Goal: Task Accomplishment & Management: Use online tool/utility

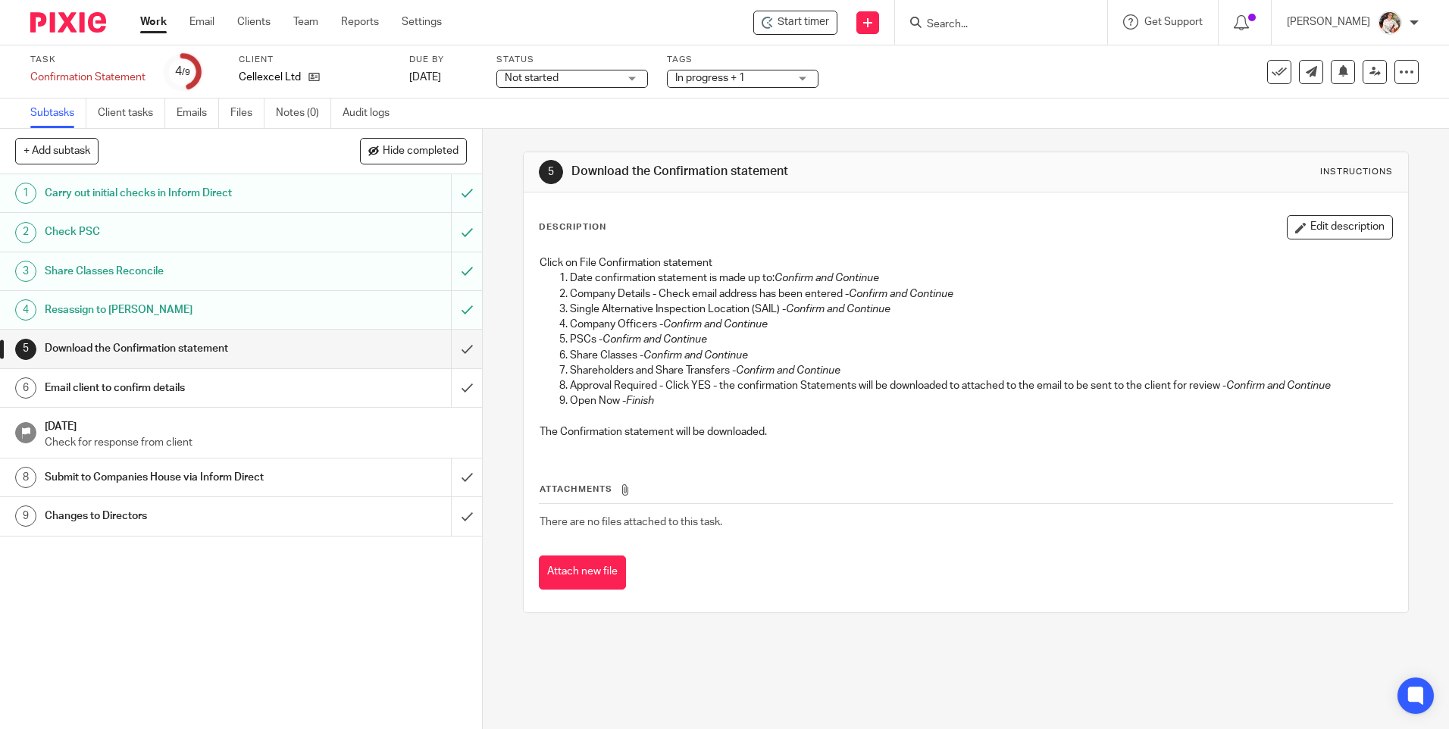
click at [227, 274] on h1 "Share Classes Reconcile" at bounding box center [175, 271] width 261 height 23
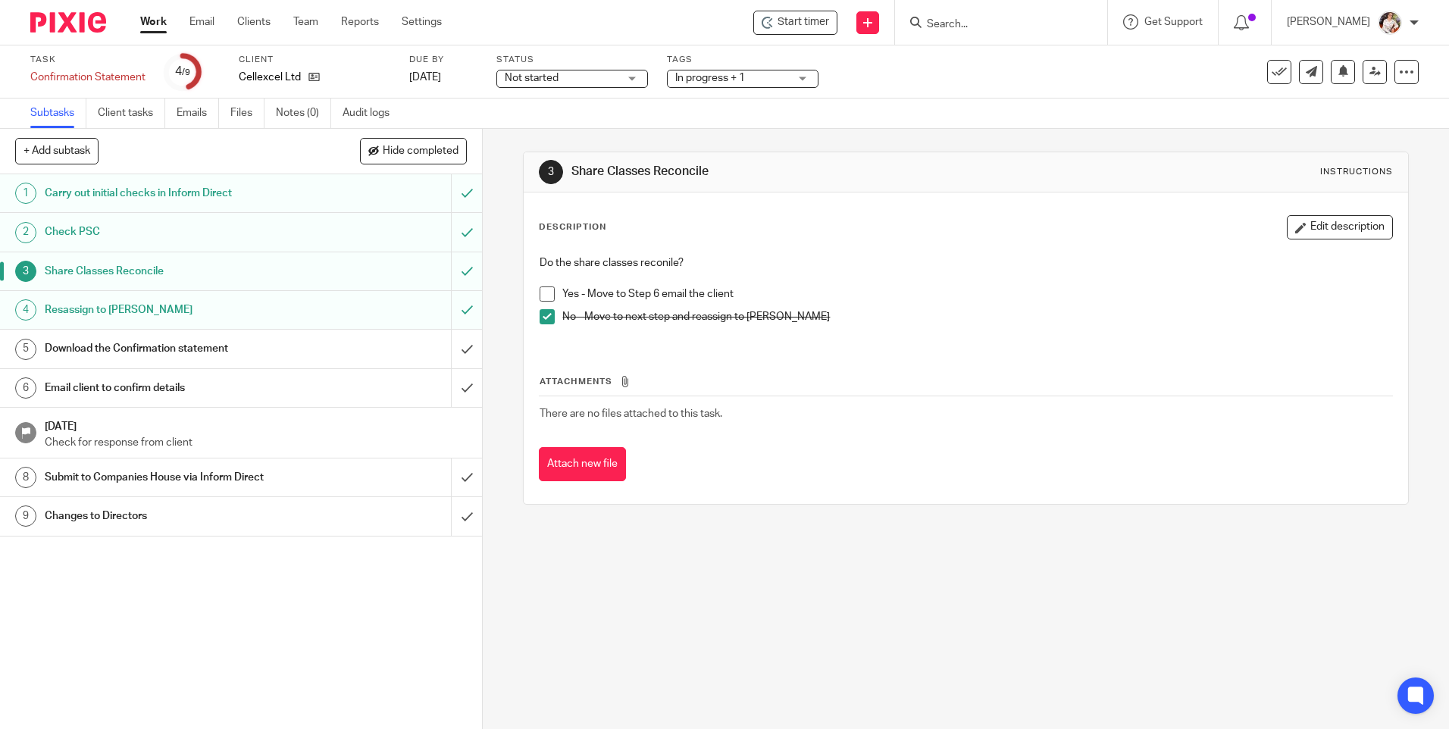
click at [216, 315] on h1 "Resassign to Janice" at bounding box center [175, 310] width 261 height 23
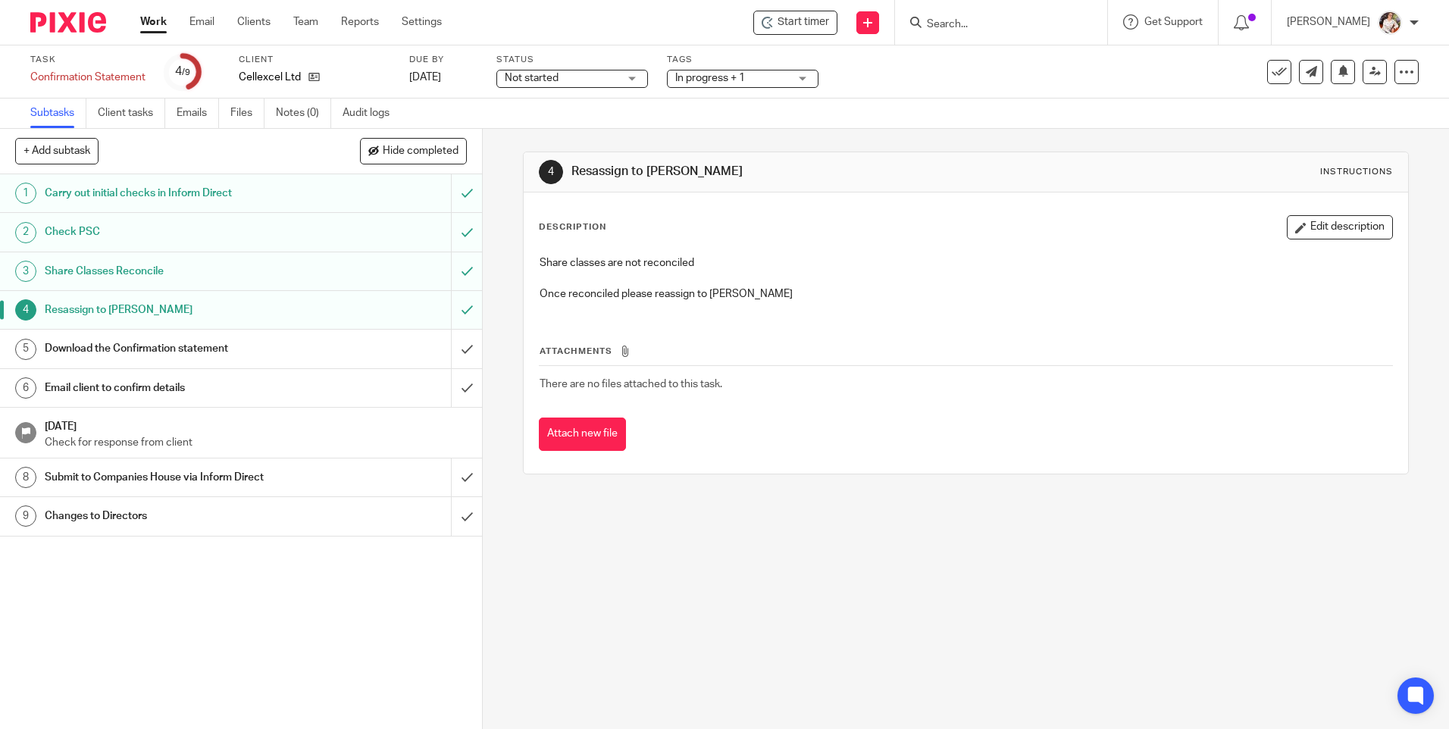
click at [164, 345] on h1 "Download the Confirmation statement" at bounding box center [175, 348] width 261 height 23
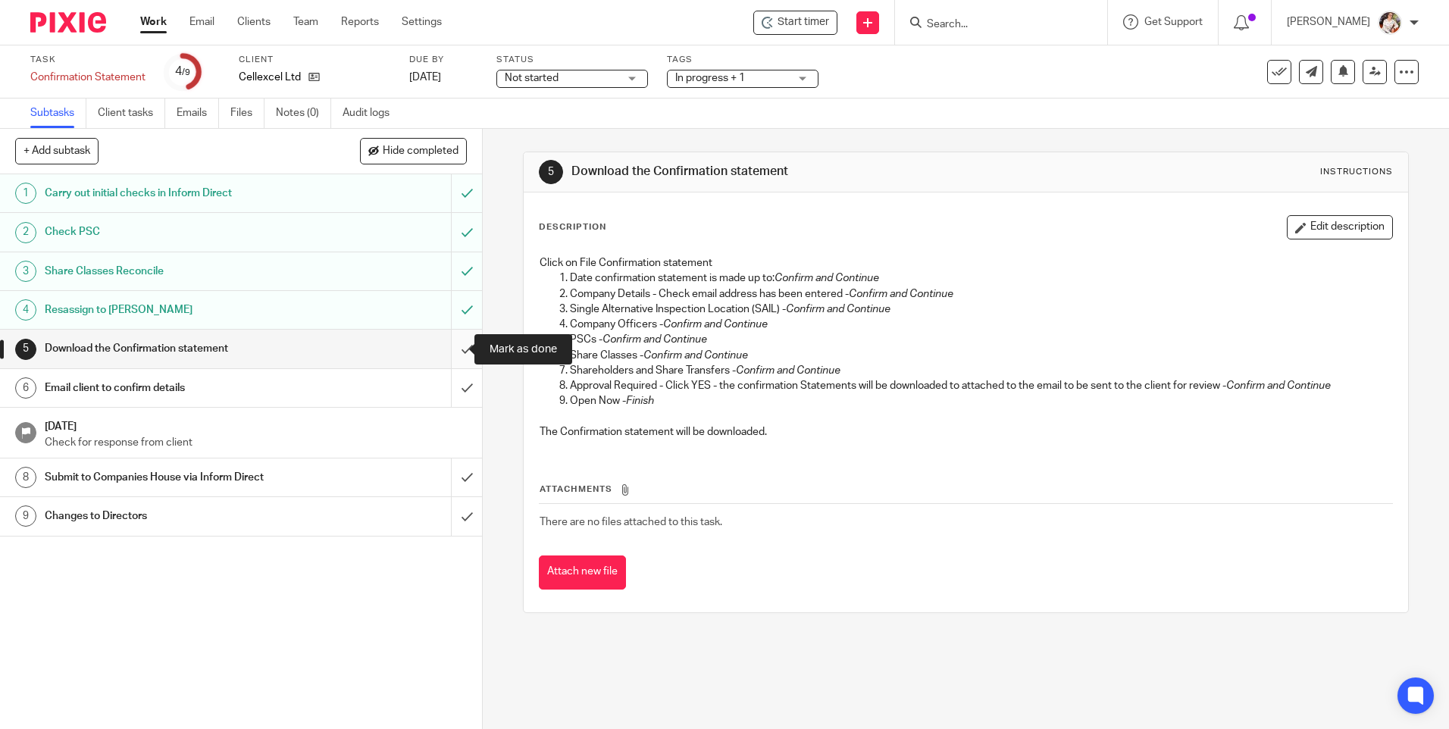
click at [447, 348] on input "submit" at bounding box center [241, 349] width 482 height 38
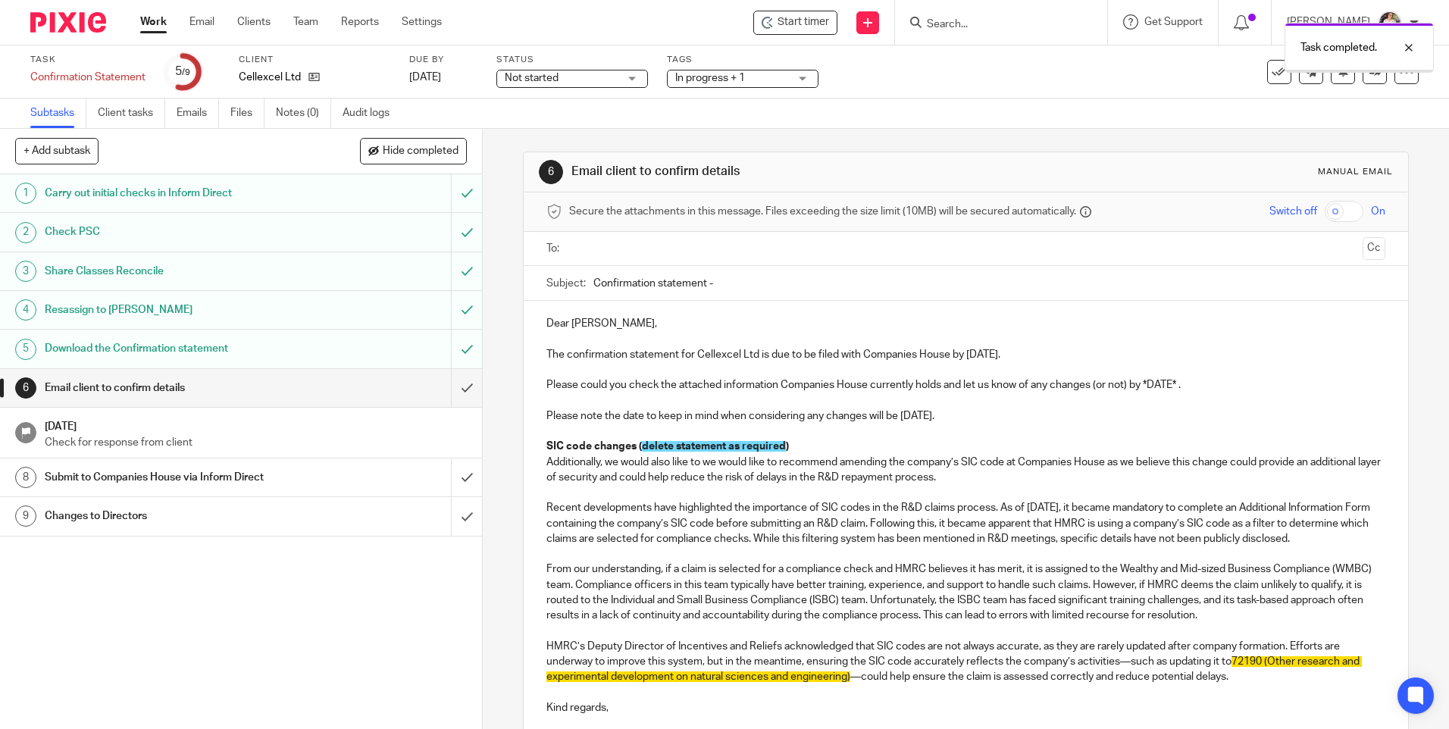
click at [615, 253] on input "text" at bounding box center [964, 248] width 781 height 17
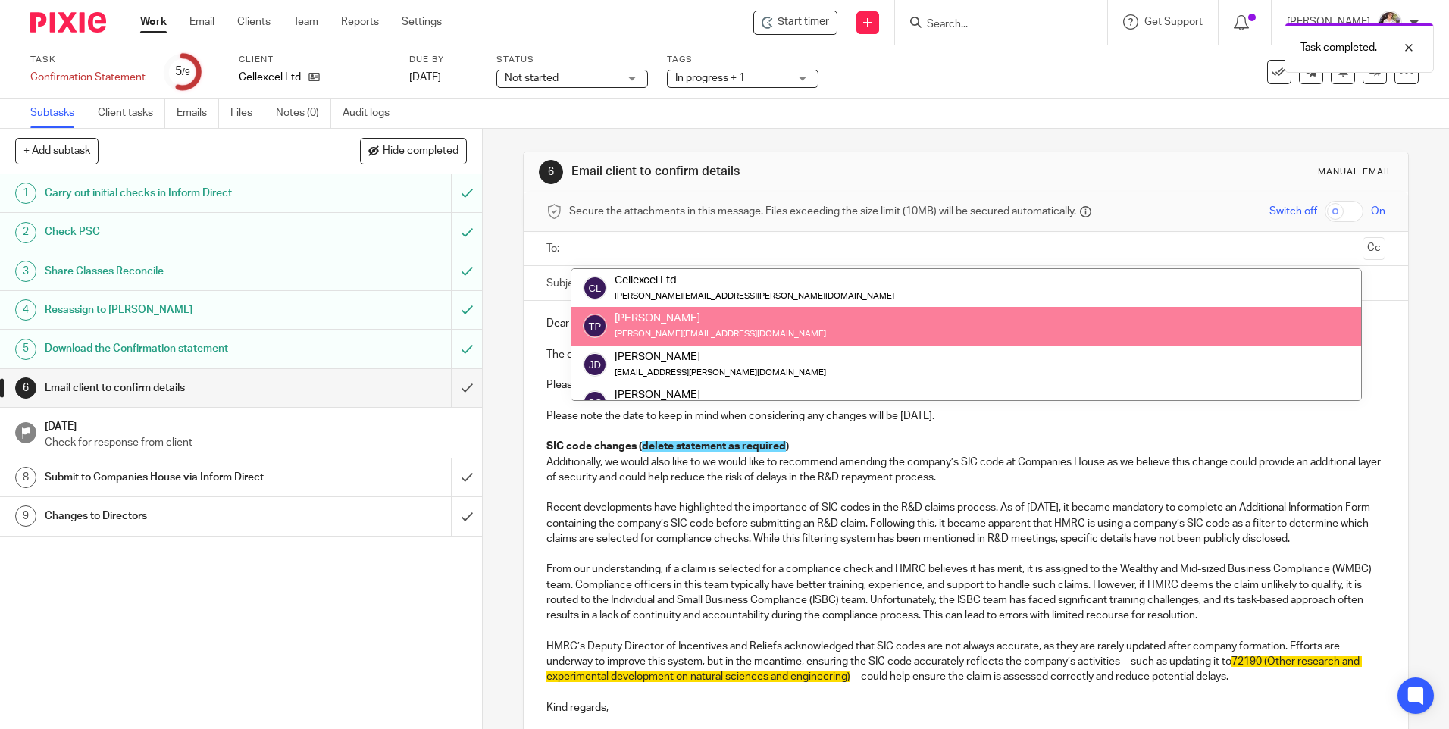
drag, startPoint x: 631, startPoint y: 321, endPoint x: 611, endPoint y: 342, distance: 29.5
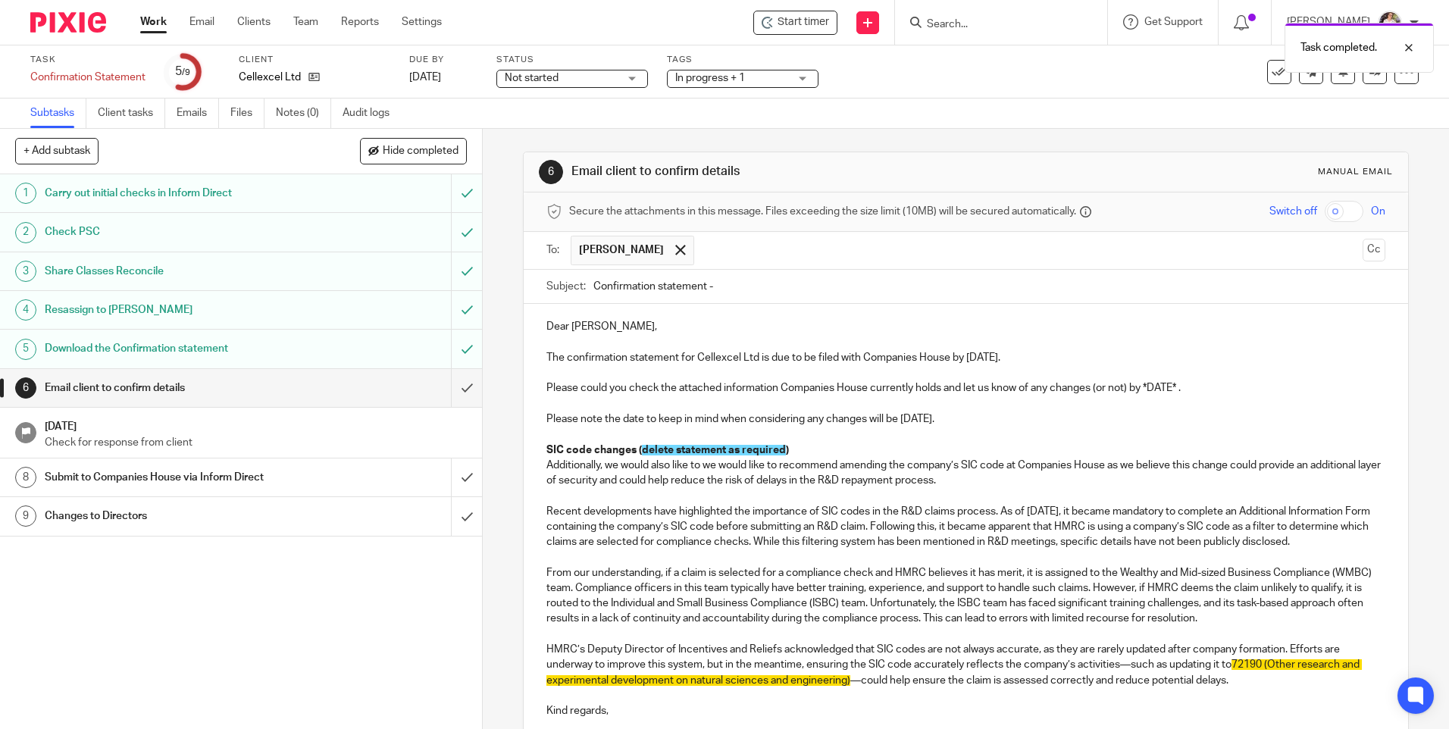
click at [606, 324] on p "Dear Timothy," at bounding box center [965, 326] width 838 height 15
click at [737, 276] on input "Confirmation statement -" at bounding box center [988, 287] width 791 height 34
type input "Confirmation statement - Cellexcel Ltd"
click at [977, 360] on p "The confirmation statement for Cellexcel Ltd is due to be filed with Companies …" at bounding box center [965, 357] width 838 height 15
click at [765, 359] on p "The confirmation statement for Cellexcel Ltd is due to be filed with Companies …" at bounding box center [965, 357] width 838 height 15
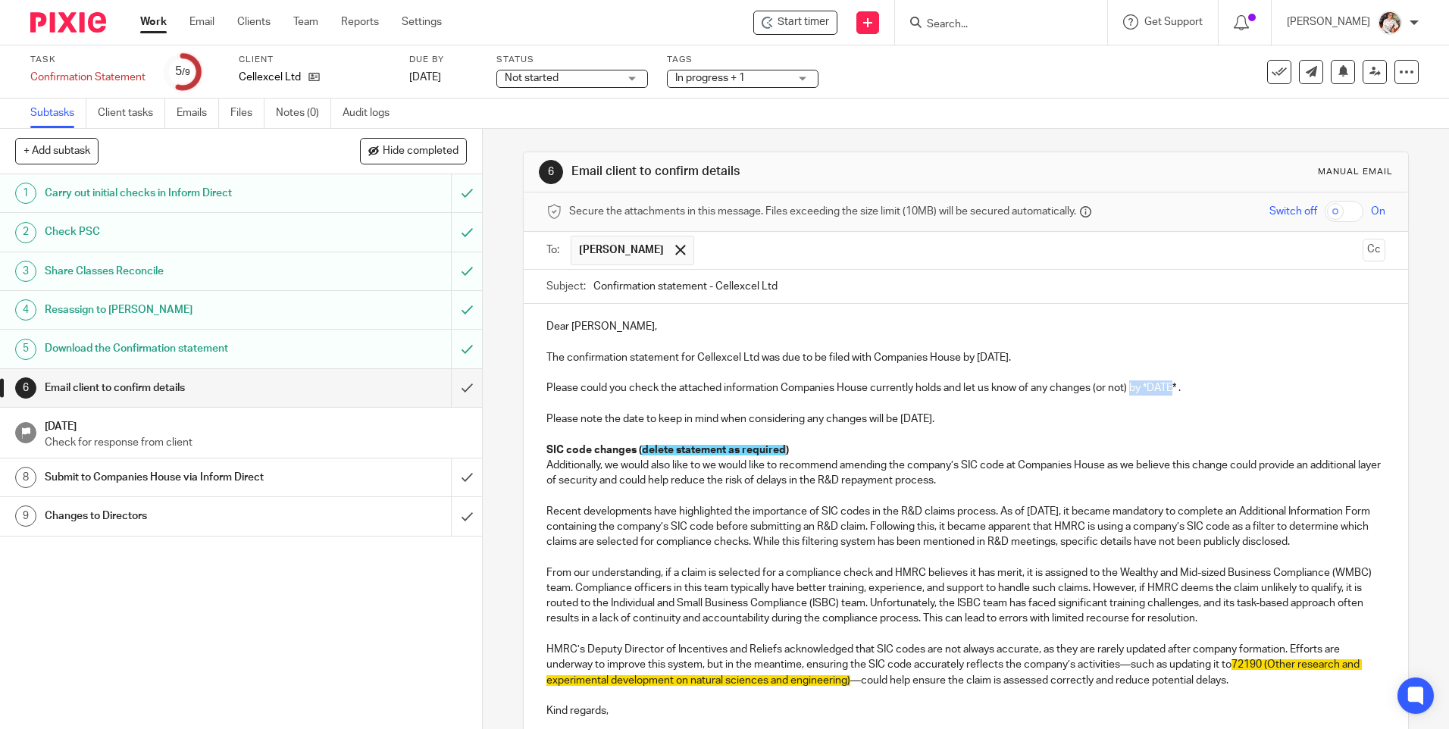
drag, startPoint x: 1169, startPoint y: 387, endPoint x: 1130, endPoint y: 387, distance: 39.4
click at [1130, 387] on p "Please could you check the attached information Companies House currently holds…" at bounding box center [965, 387] width 838 height 15
click at [1006, 418] on p "Please note the date to keep in mind when considering any changes will be 4 Aug…" at bounding box center [965, 419] width 838 height 15
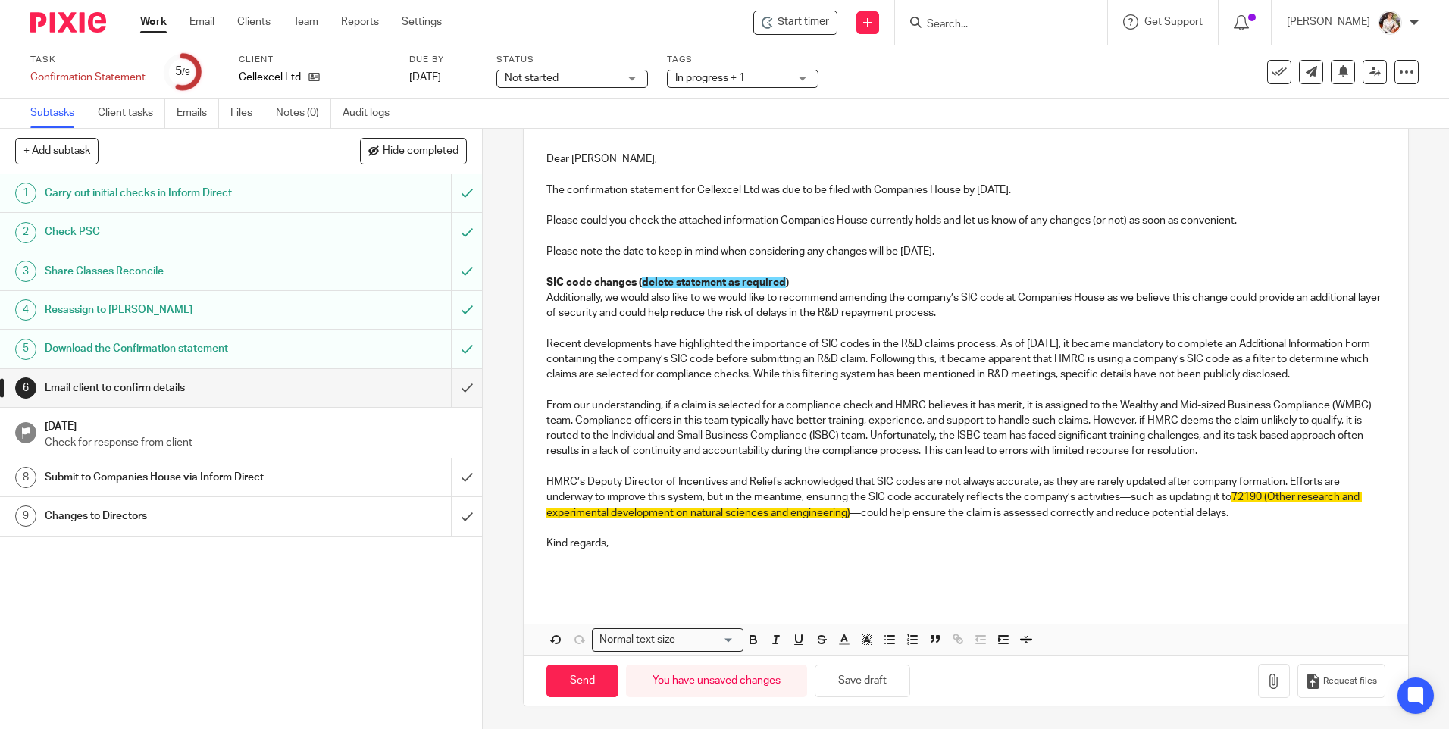
scroll to position [183, 0]
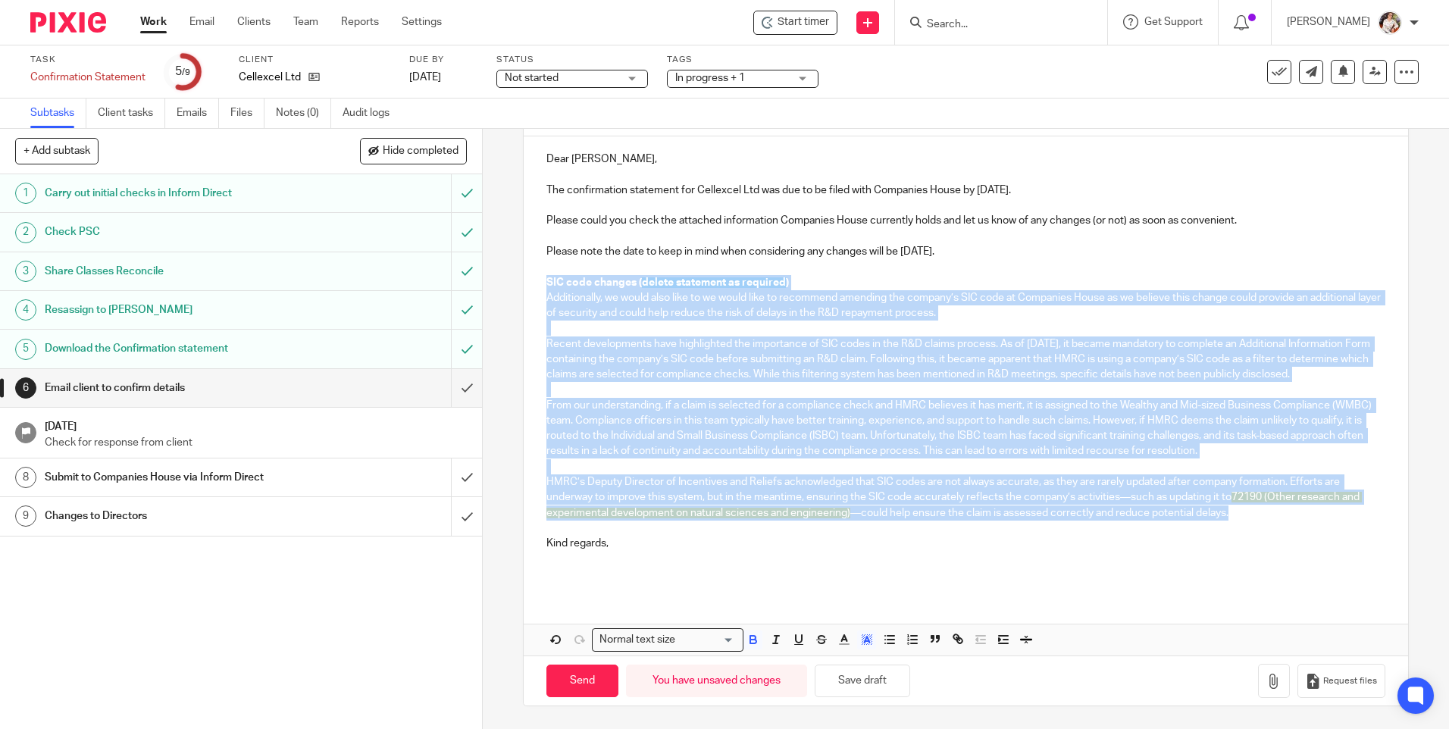
drag, startPoint x: 926, startPoint y: 438, endPoint x: 540, endPoint y: 267, distance: 422.1
click at [540, 267] on div "Dear Tim, The confirmation statement for Cellexcel Ltd was due to be filed with…" at bounding box center [966, 364] width 884 height 456
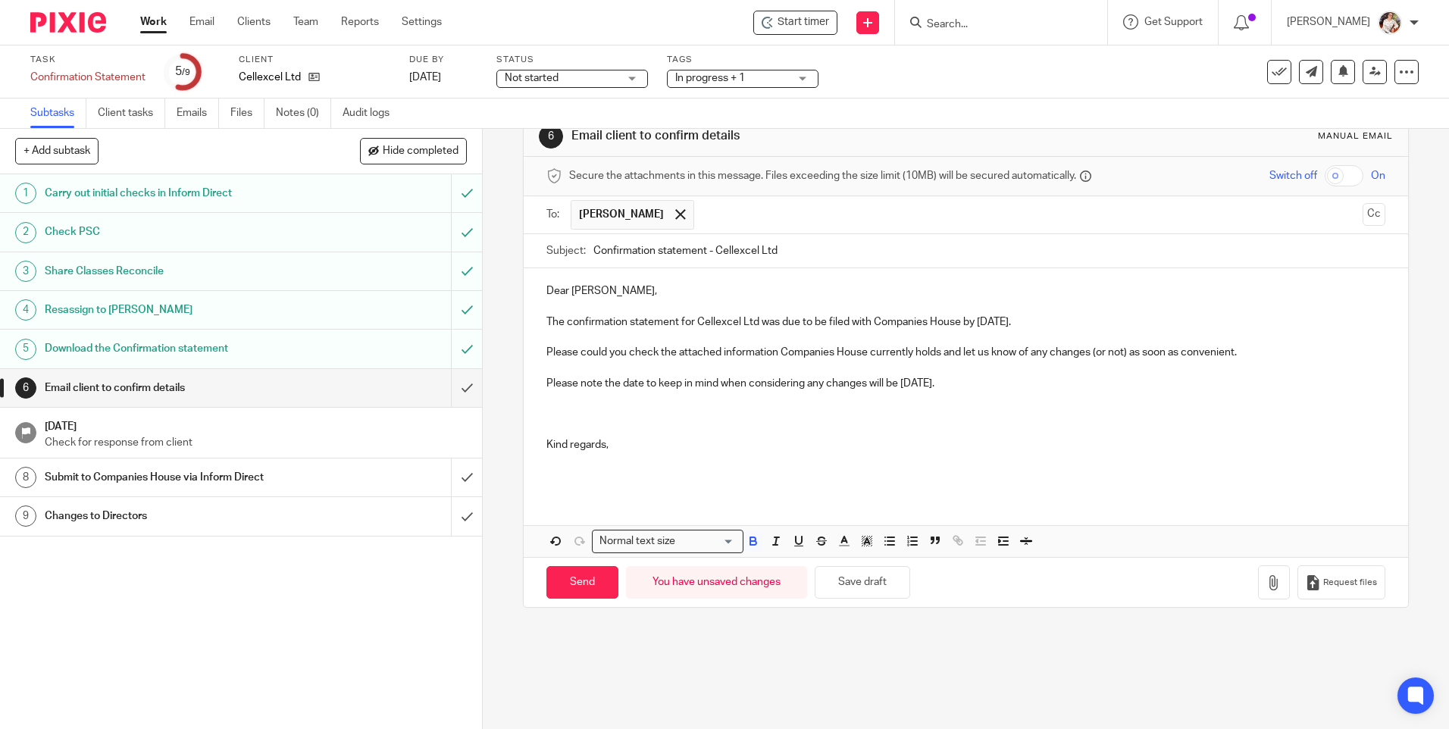
scroll to position [0, 0]
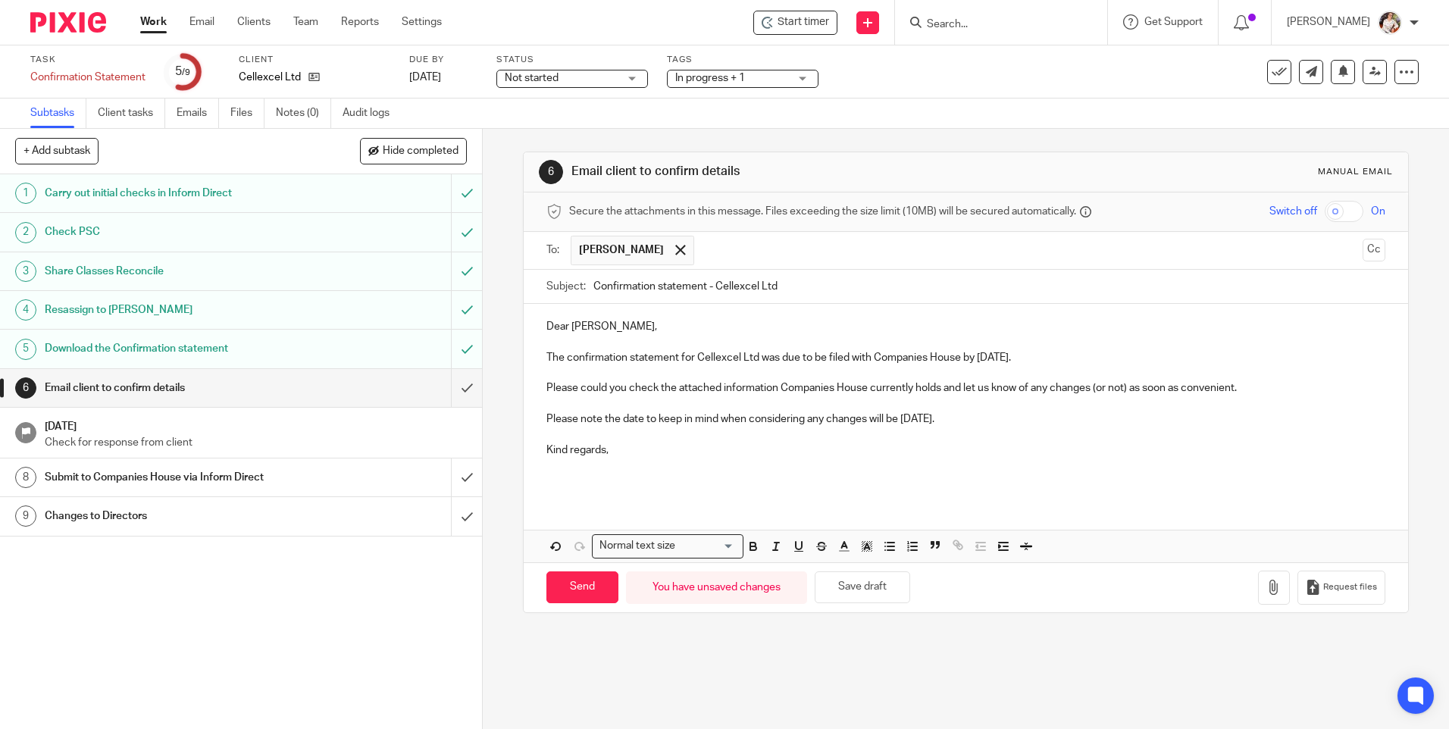
click at [1075, 352] on p "The confirmation statement for Cellexcel Ltd was due to be filed with Companies…" at bounding box center [965, 357] width 838 height 15
click at [1153, 359] on p "The confirmation statement for Cellexcel Ltd was due to be filed with Companies…" at bounding box center [965, 357] width 838 height 15
click at [1354, 358] on p "The confirmation statement for Cellexcel Ltd was due to be filed with Companies…" at bounding box center [965, 357] width 838 height 15
click at [599, 489] on p at bounding box center [965, 473] width 838 height 31
click at [1261, 594] on button "button" at bounding box center [1274, 588] width 32 height 34
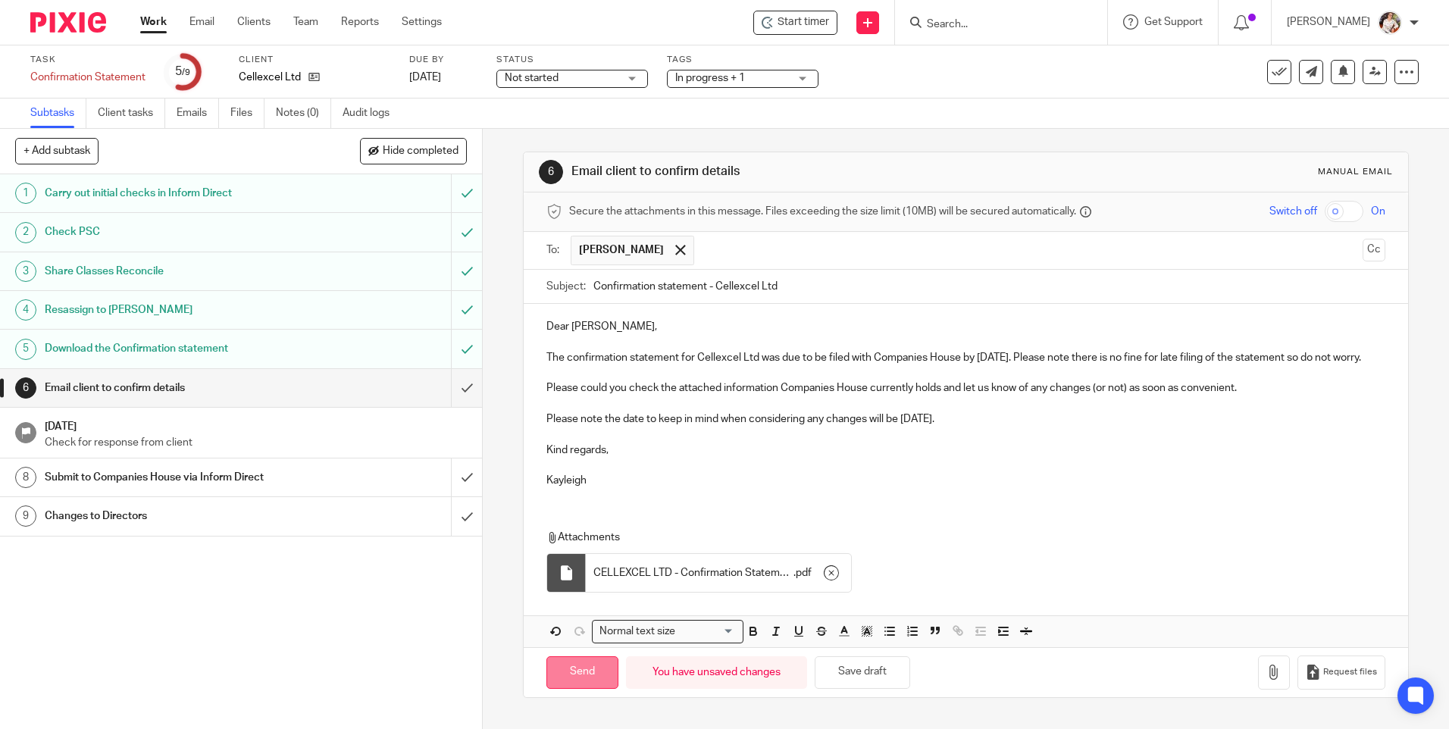
click at [573, 689] on input "Send" at bounding box center [582, 672] width 72 height 33
click at [758, 81] on span "In progress + 1" at bounding box center [732, 78] width 114 height 16
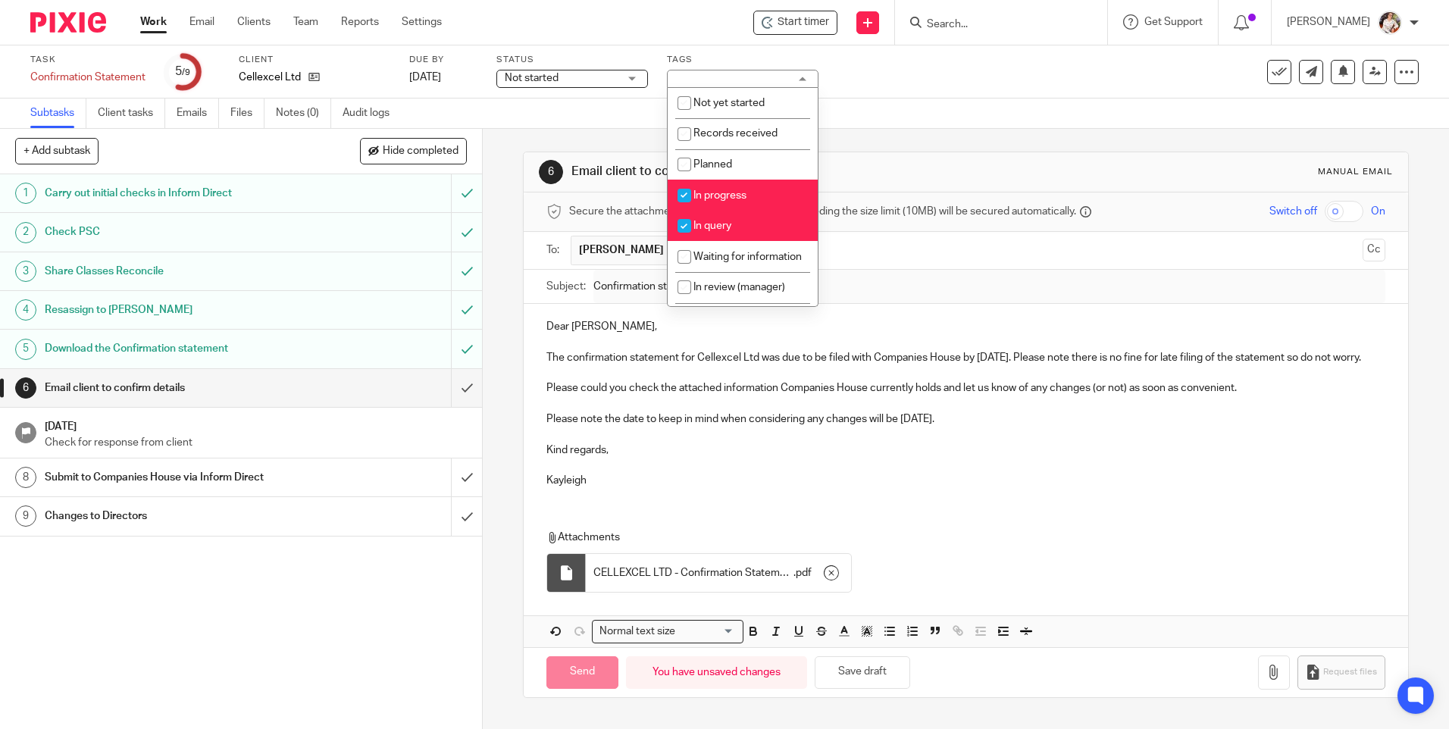
type input "Sent"
click at [742, 225] on li "In query" at bounding box center [743, 226] width 150 height 31
checkbox input "false"
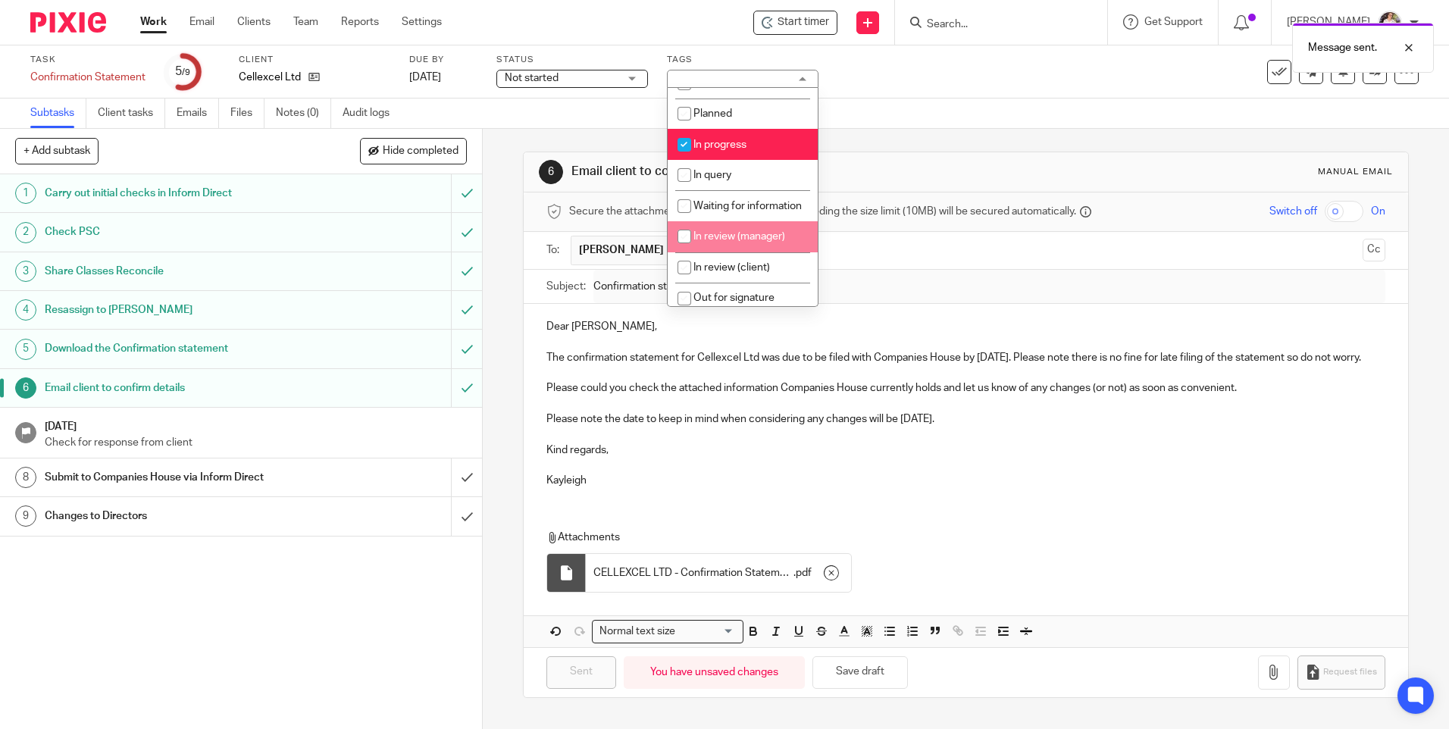
scroll to position [76, 0]
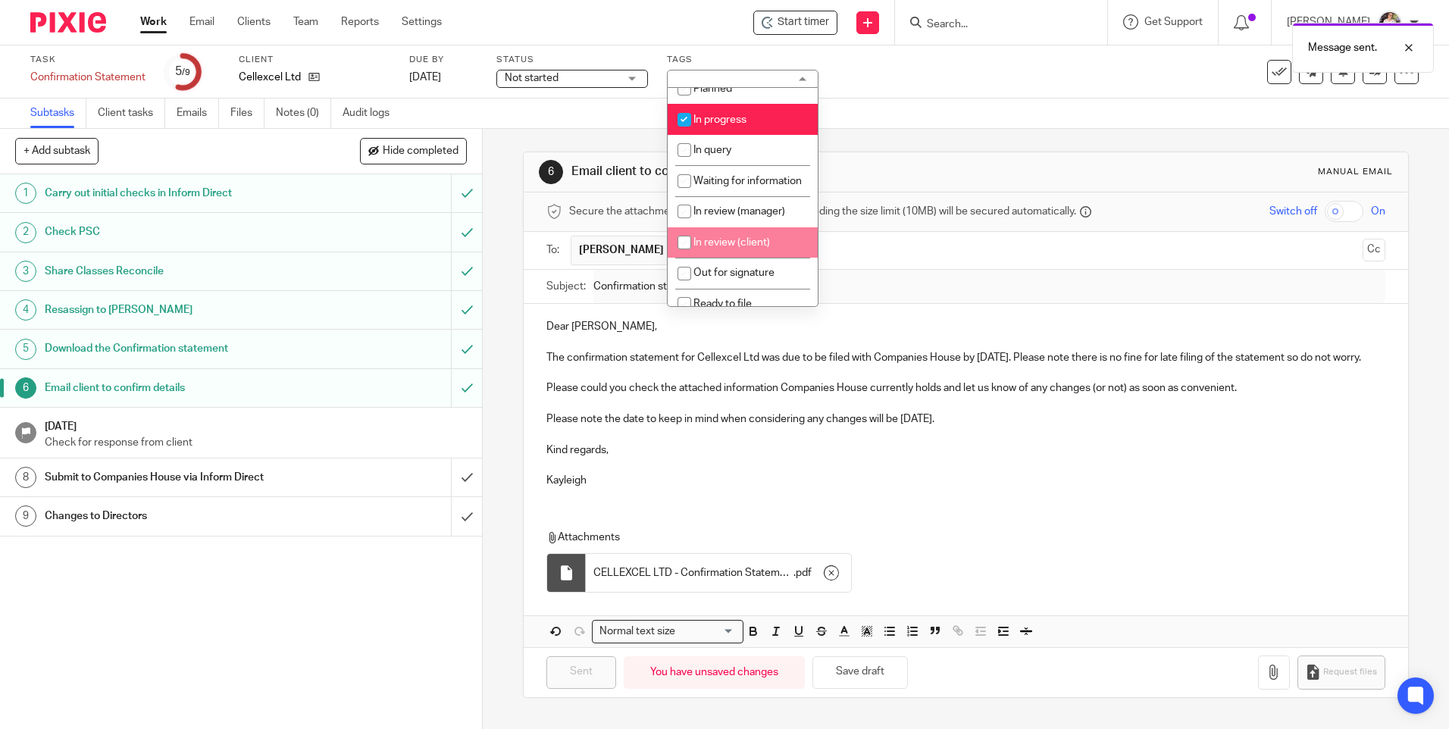
click at [750, 248] on span "In review (client)" at bounding box center [731, 242] width 77 height 11
checkbox input "true"
click at [969, 70] on div "Message sent." at bounding box center [1079, 44] width 709 height 58
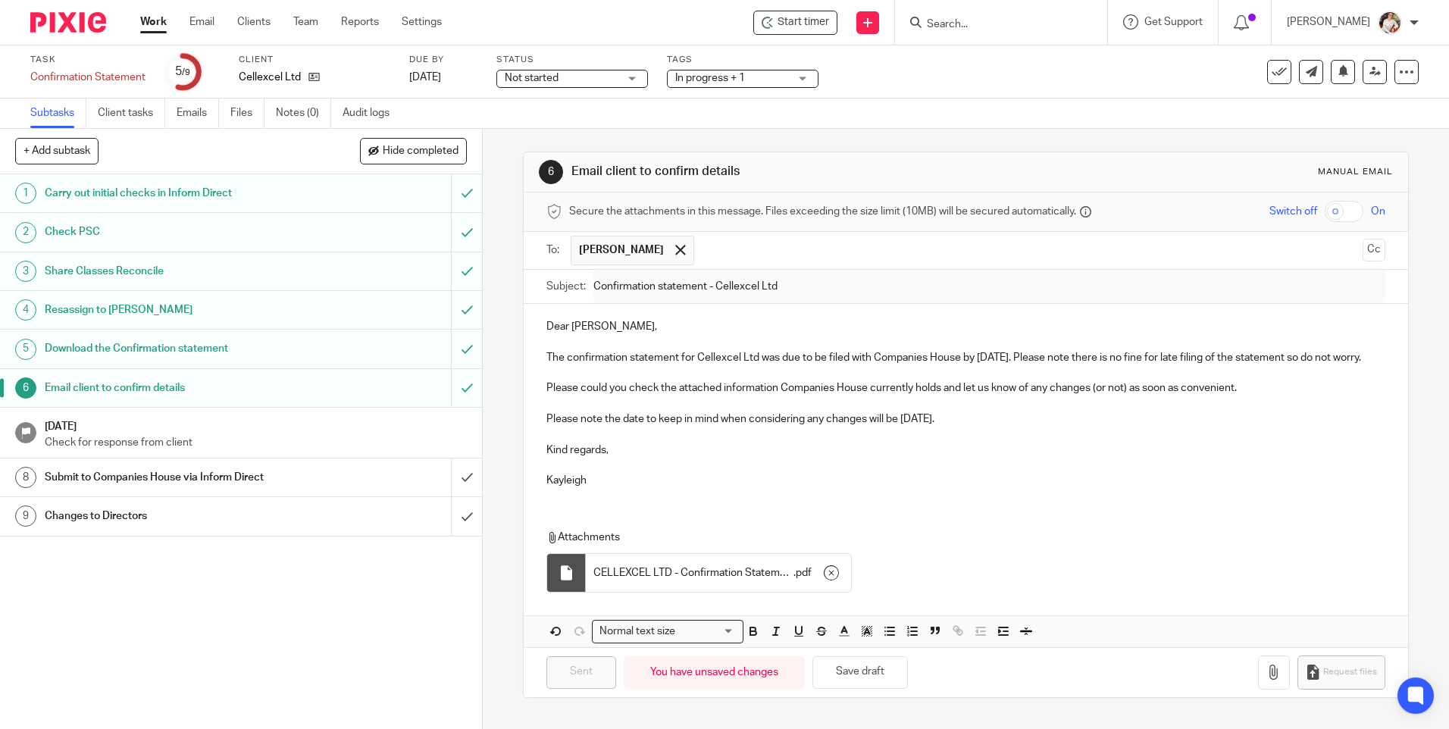
click at [155, 20] on link "Work" at bounding box center [153, 21] width 27 height 15
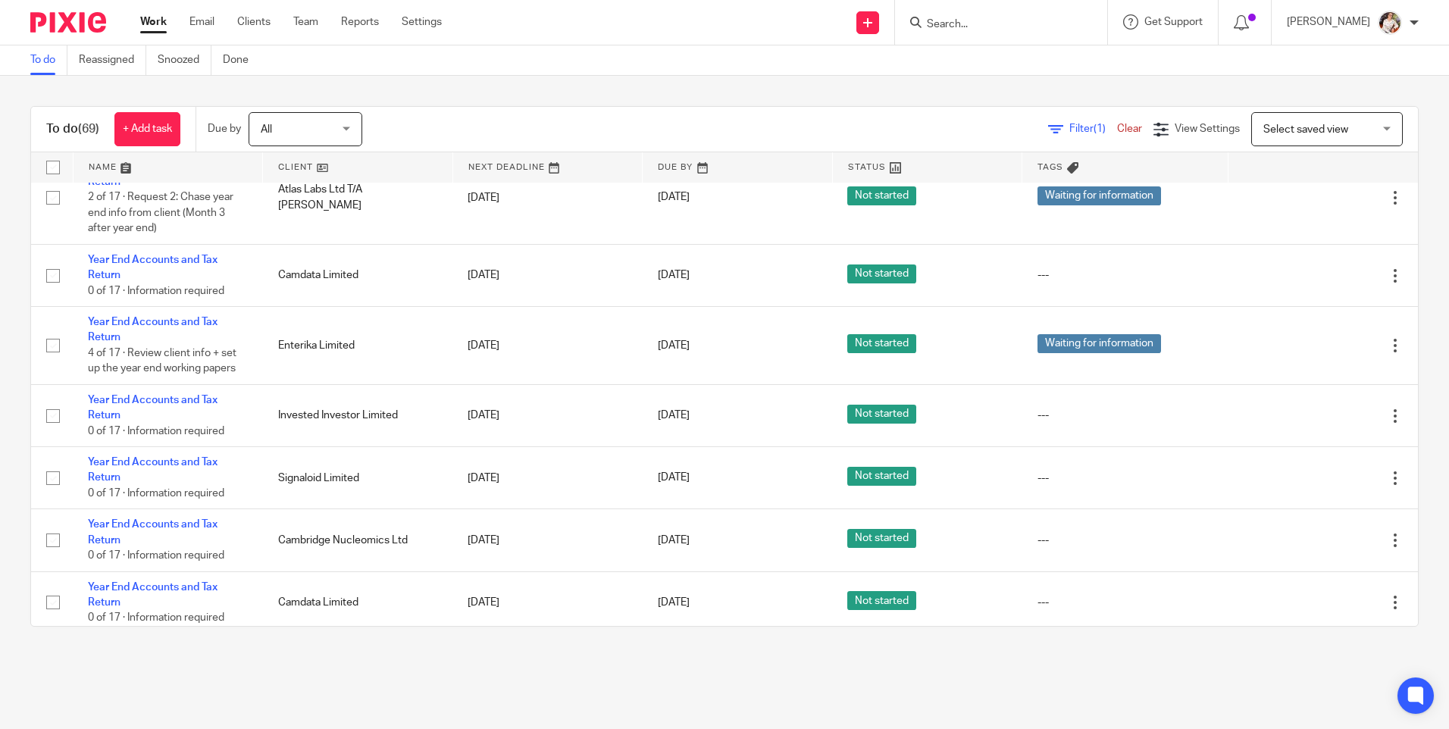
scroll to position [4775, 0]
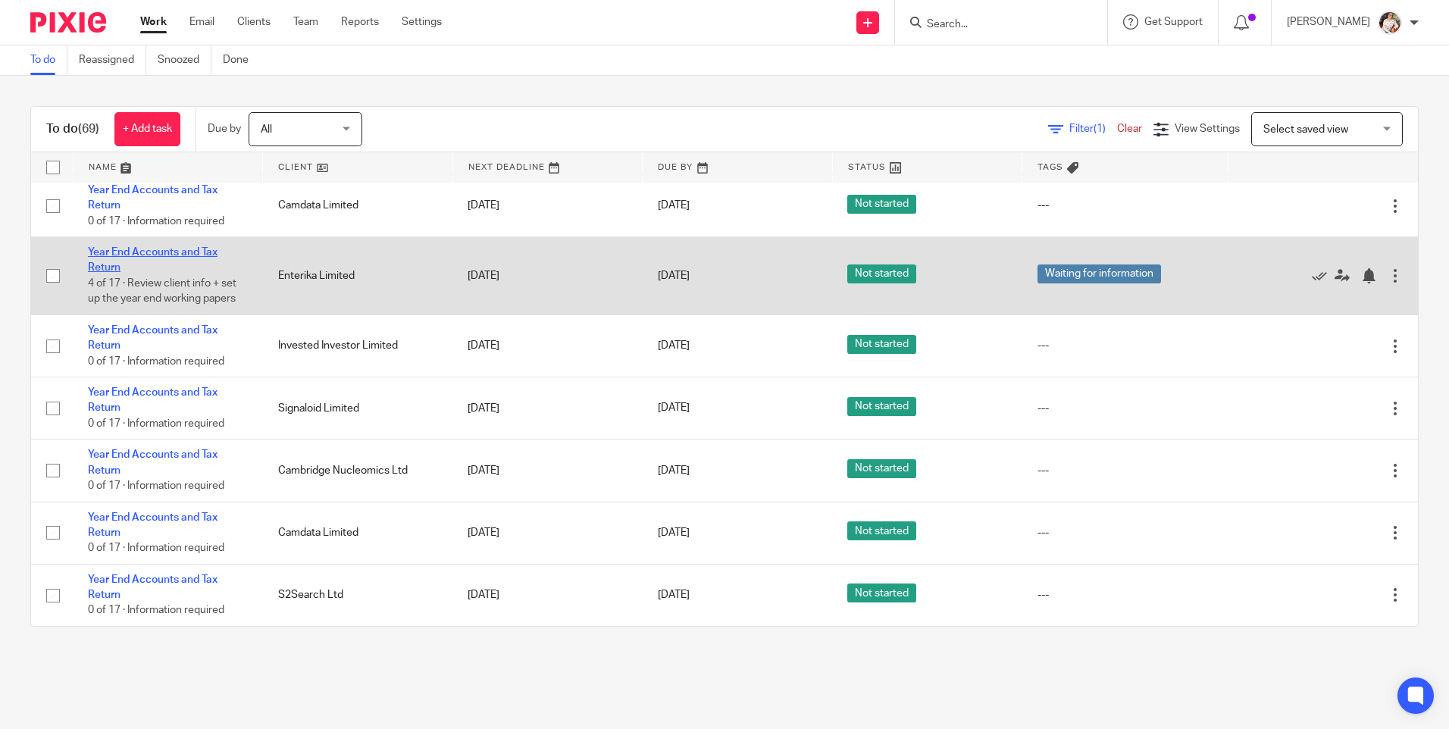
click at [201, 273] on link "Year End Accounts and Tax Return" at bounding box center [153, 260] width 130 height 26
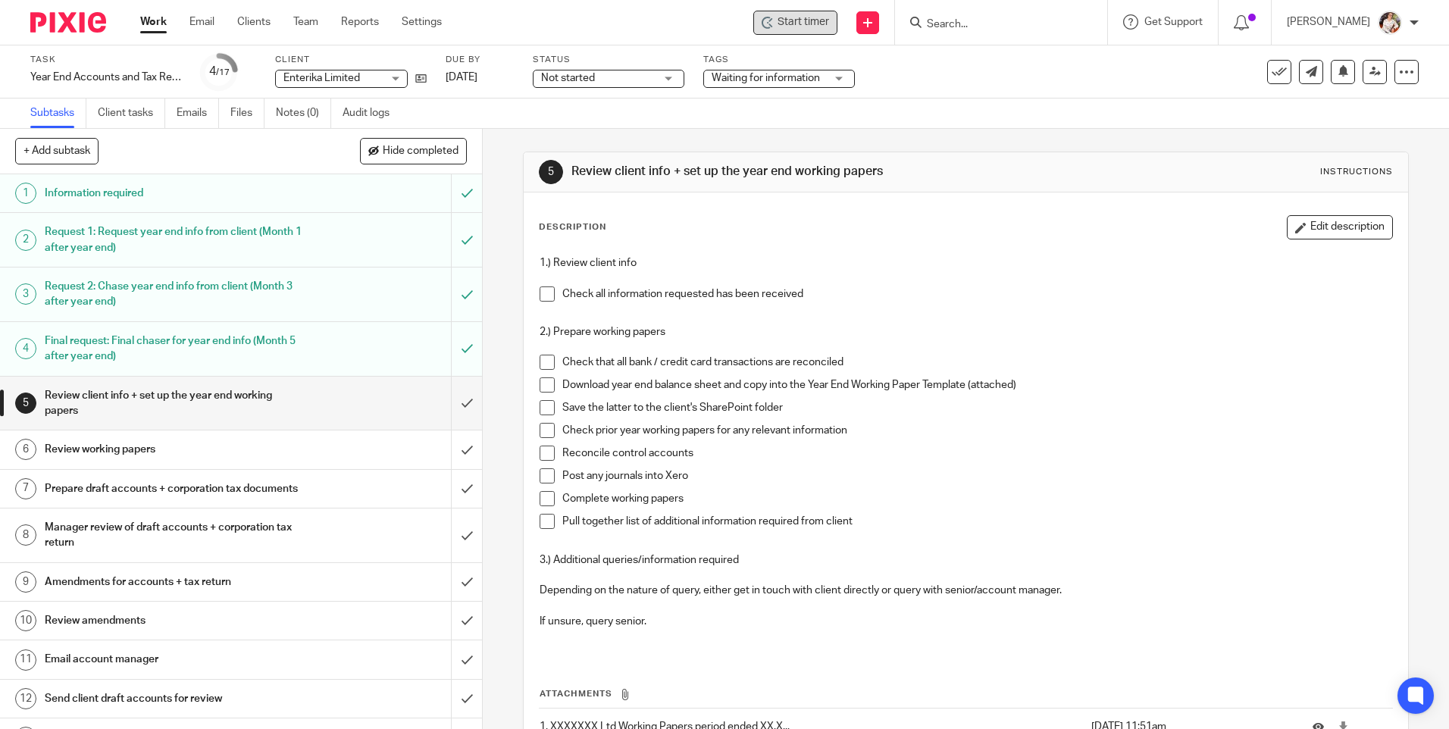
click at [774, 17] on icon at bounding box center [768, 23] width 12 height 12
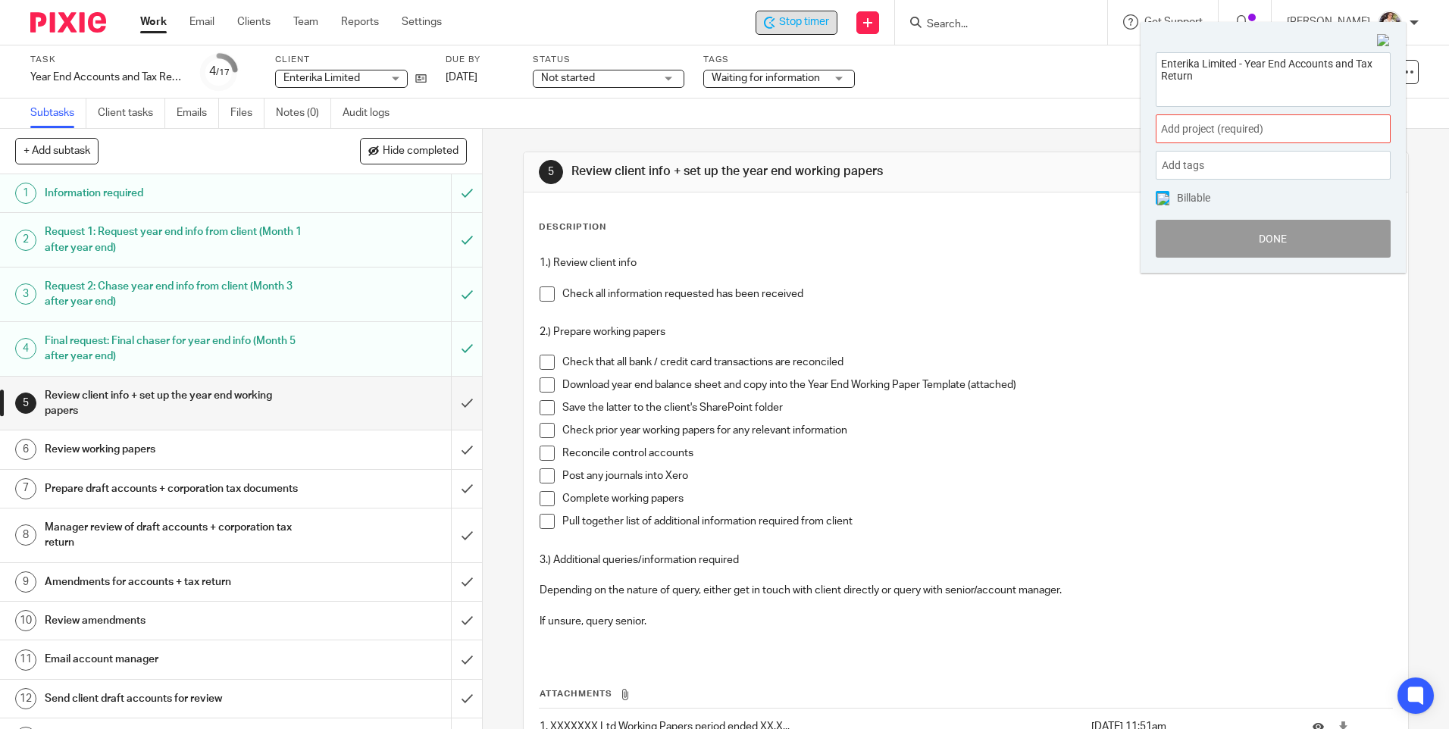
click at [1330, 137] on span "Add project (required) :" at bounding box center [1256, 129] width 191 height 16
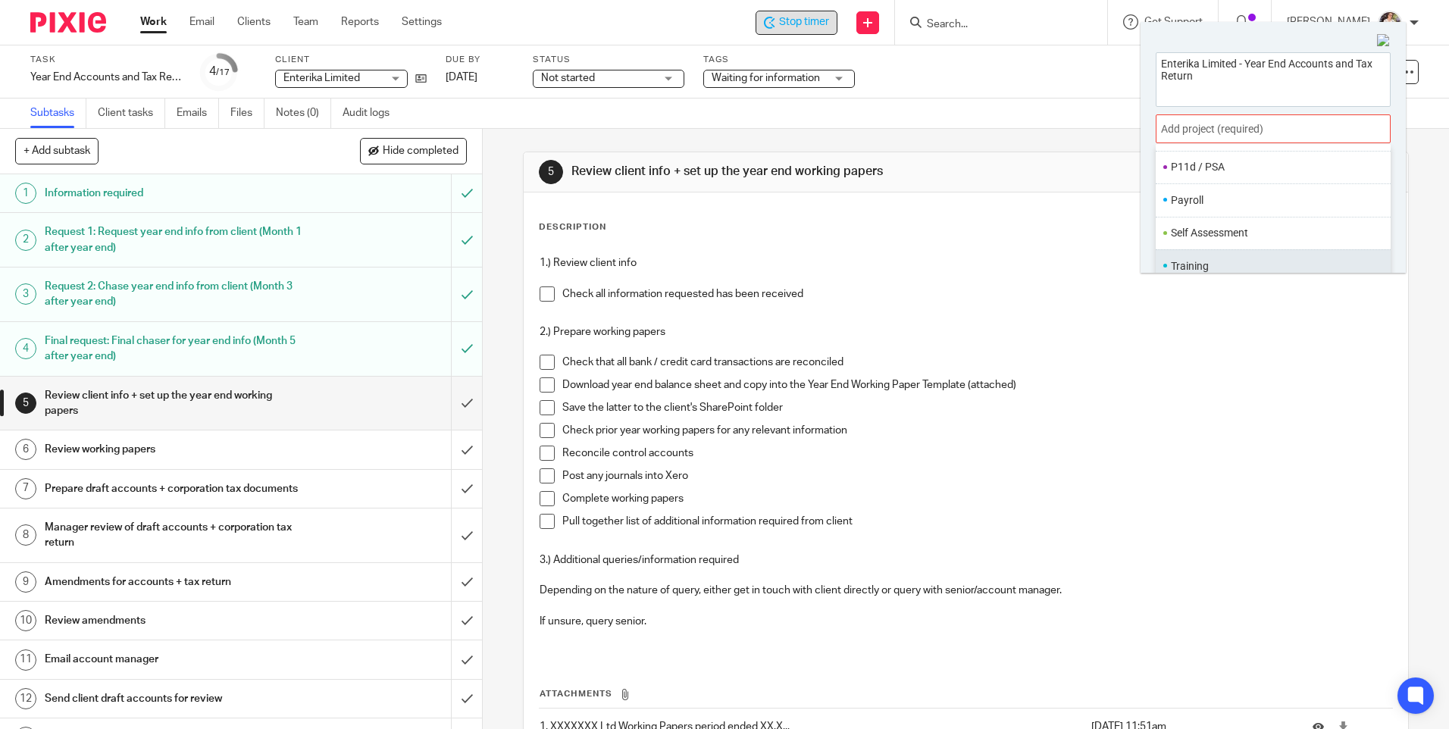
scroll to position [75, 0]
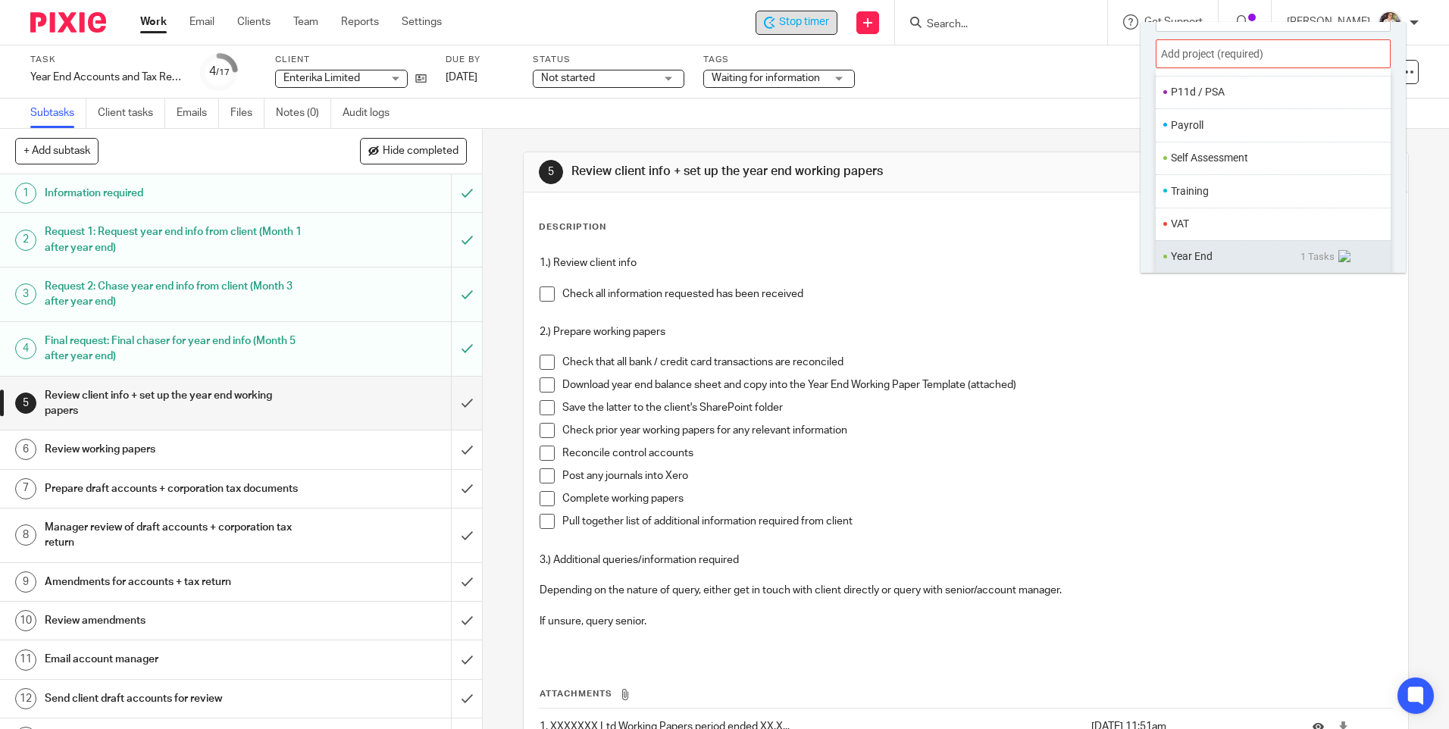
click at [1195, 253] on li "Year End" at bounding box center [1236, 257] width 130 height 16
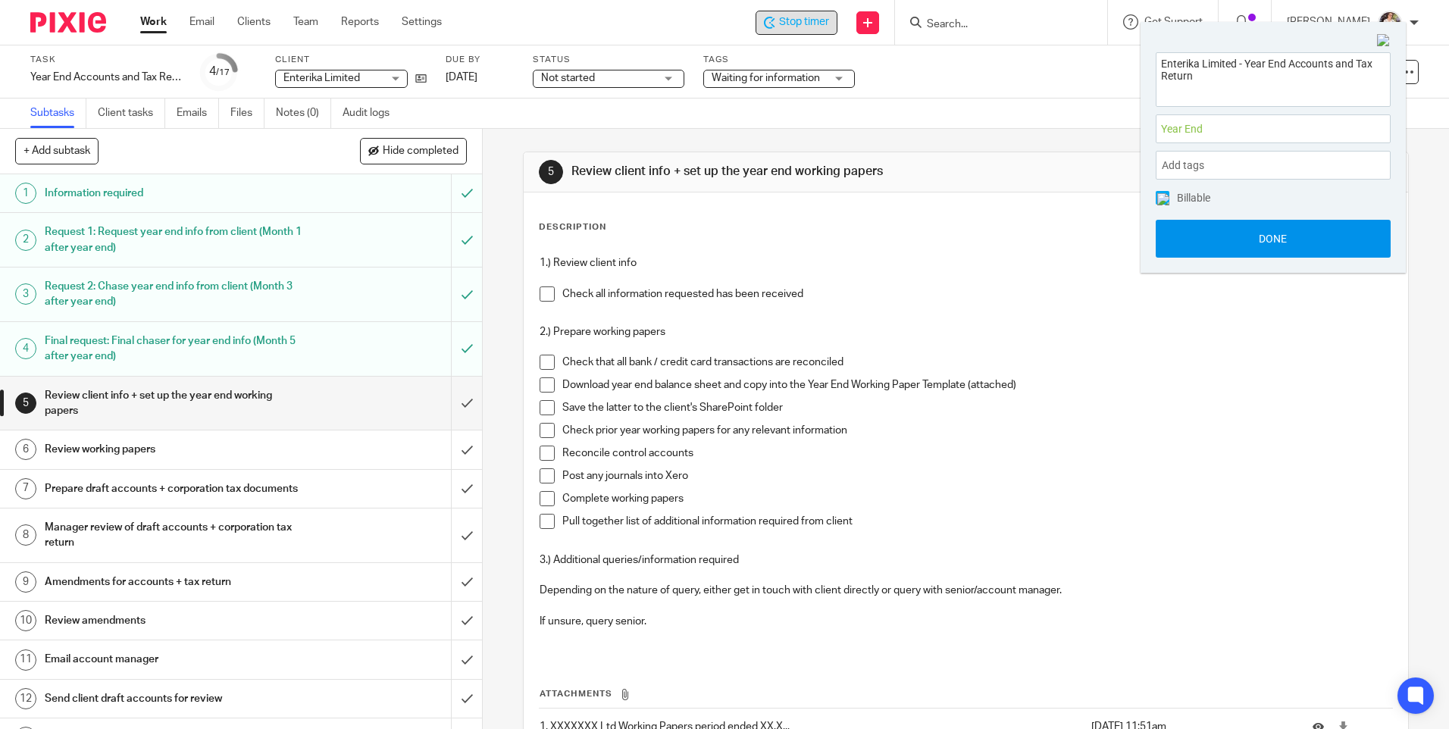
click at [1226, 239] on button "Done" at bounding box center [1273, 239] width 235 height 38
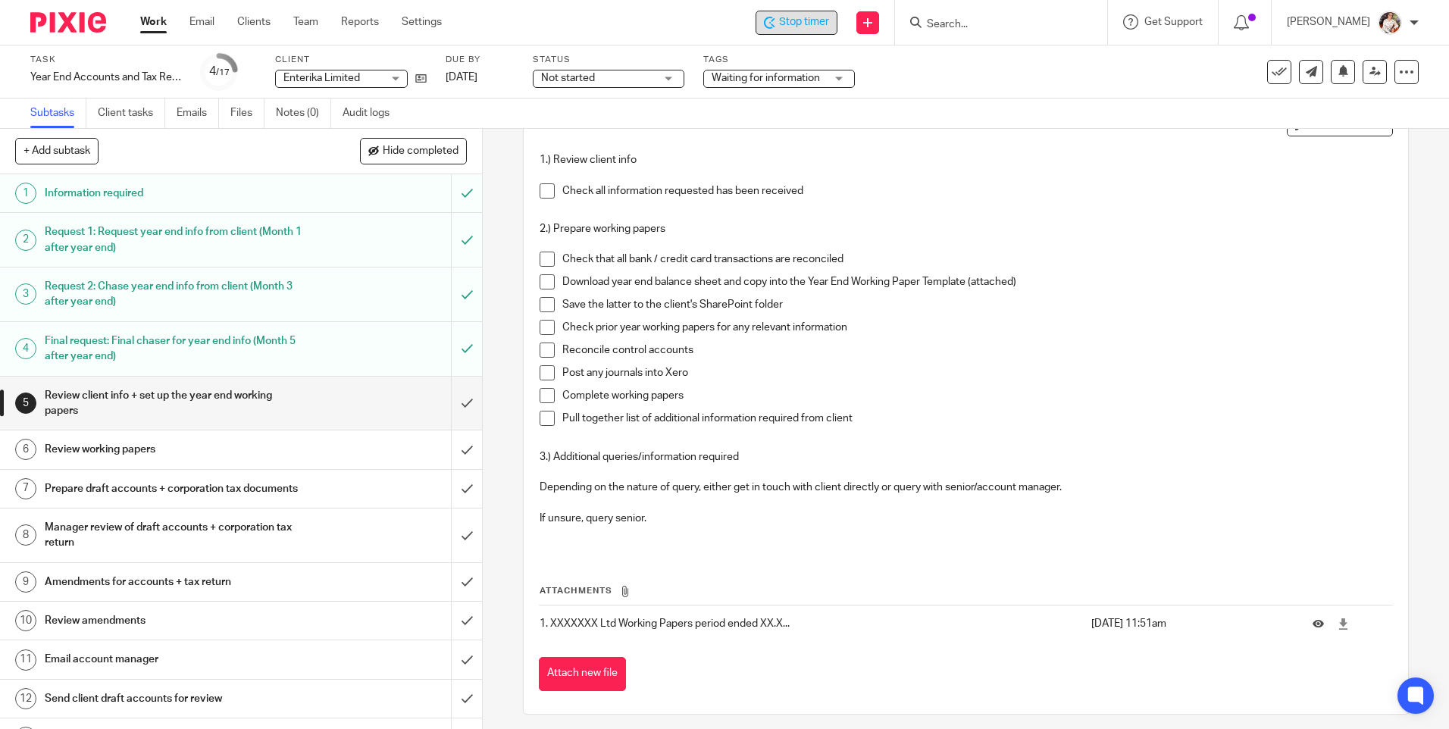
scroll to position [111, 0]
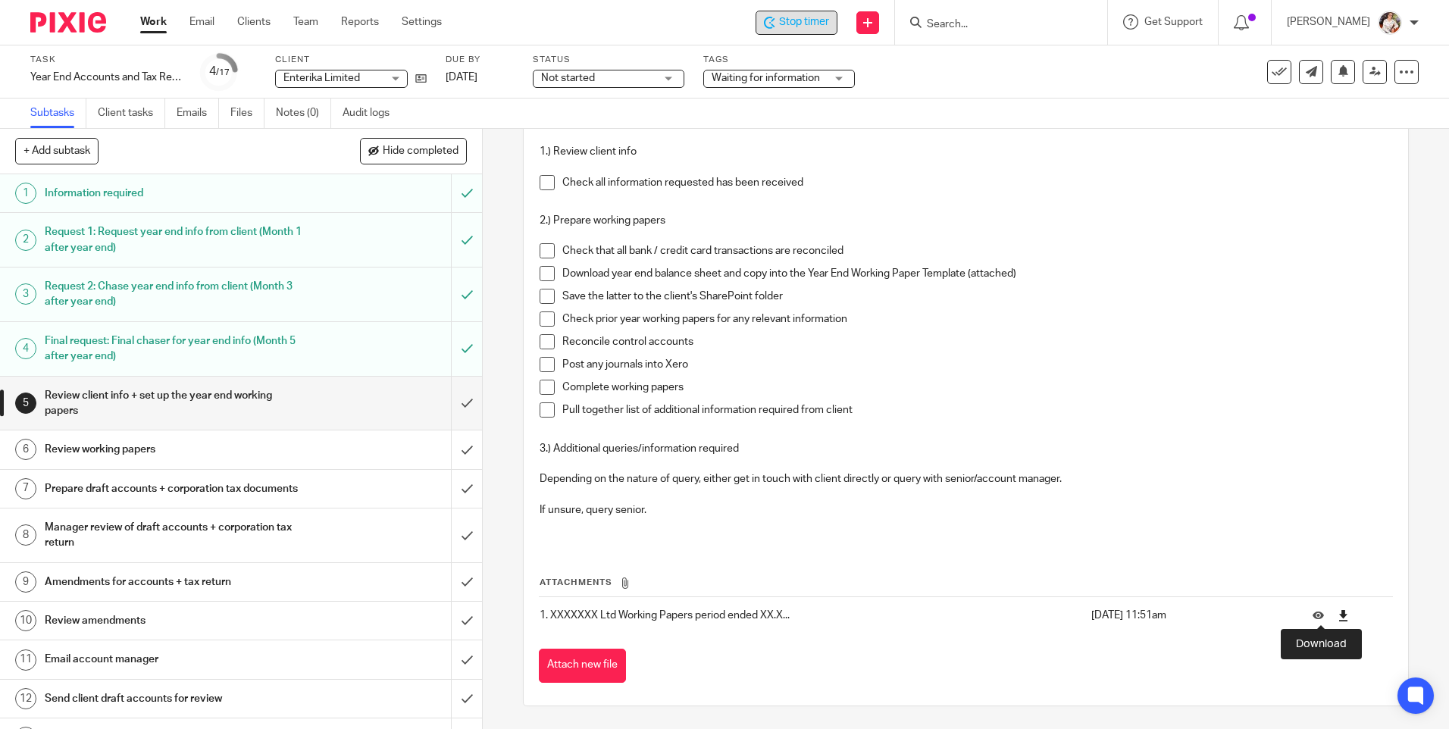
click at [1338, 614] on icon at bounding box center [1343, 615] width 11 height 11
